Goal: Task Accomplishment & Management: Complete application form

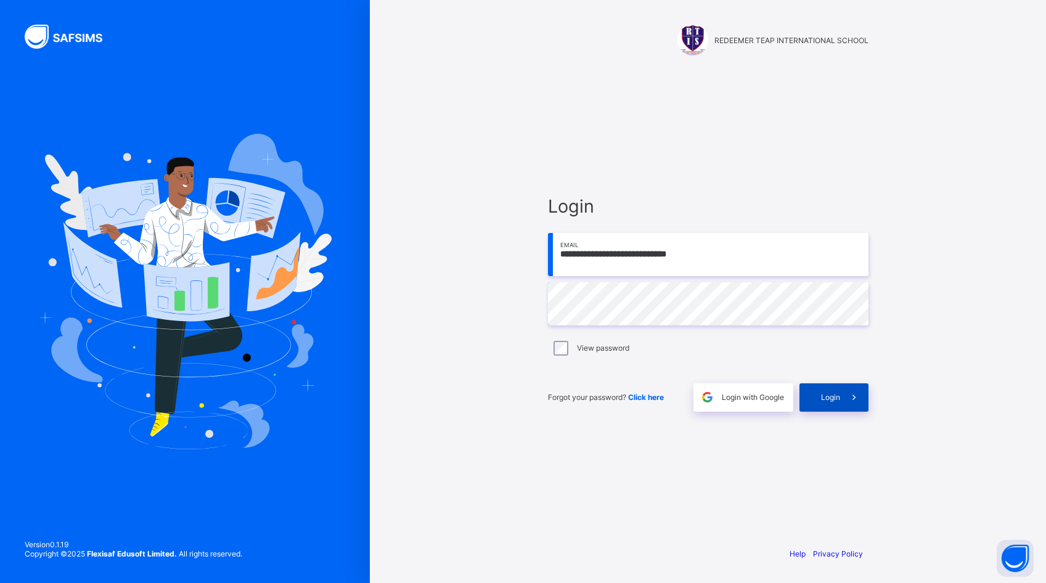
click at [821, 407] on div "Login" at bounding box center [834, 398] width 69 height 28
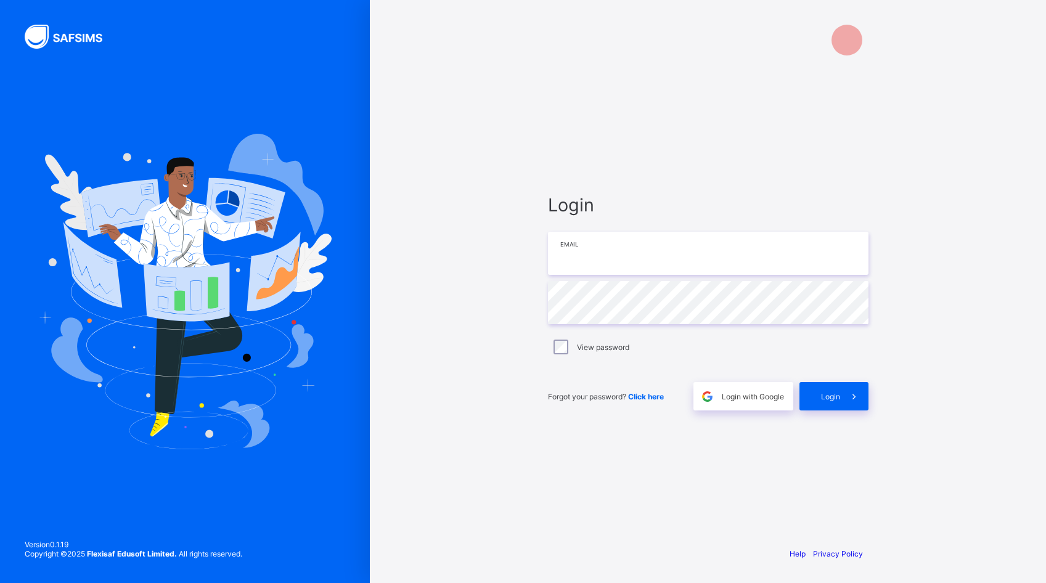
type input "**********"
